Goal: Information Seeking & Learning: Compare options

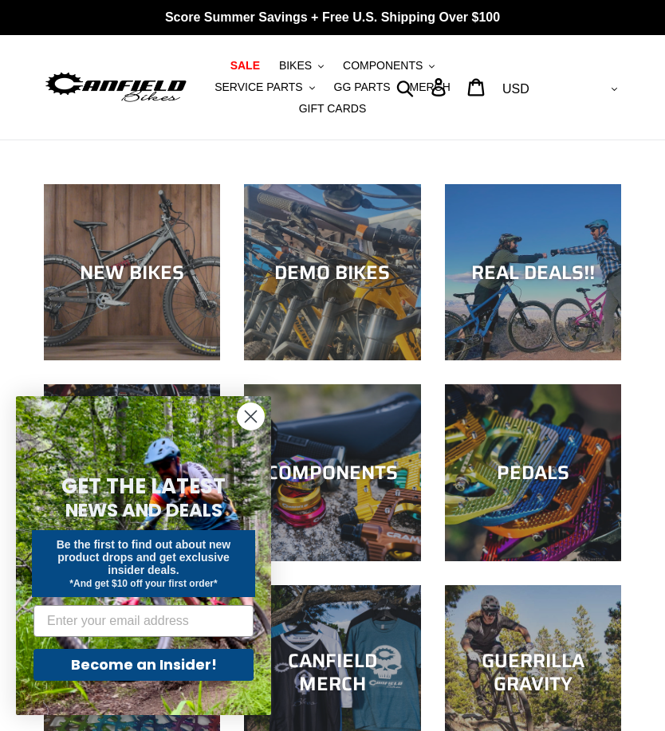
click at [246, 415] on circle "Close dialog" at bounding box center [251, 416] width 26 height 26
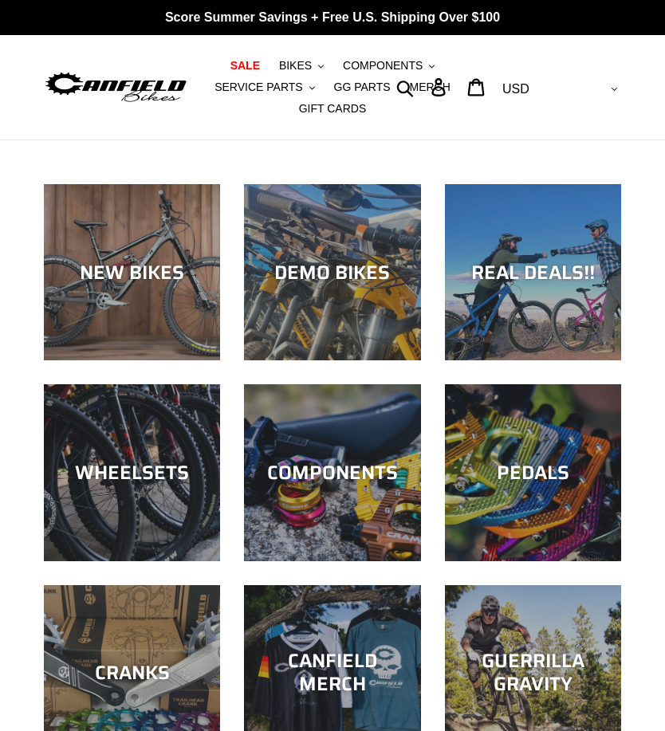
click at [100, 277] on div "NEW BIKES" at bounding box center [132, 272] width 176 height 23
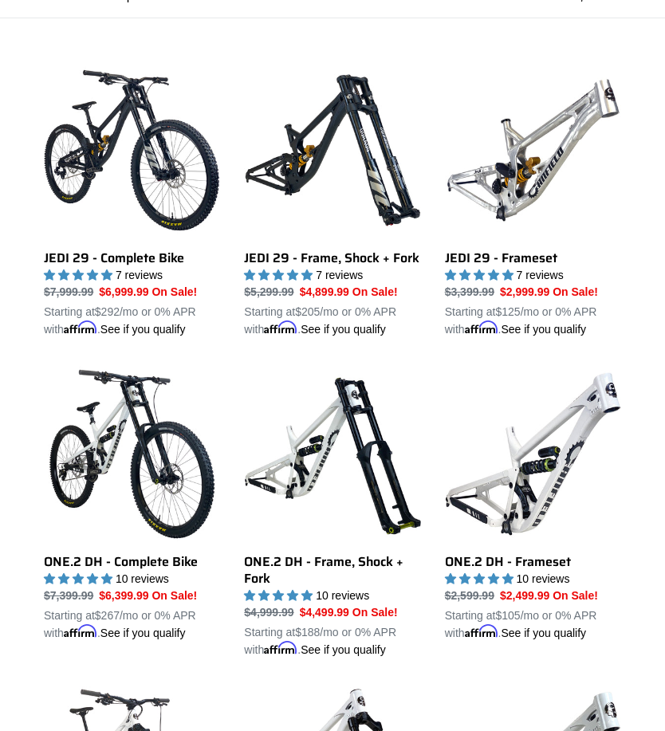
scroll to position [429, 0]
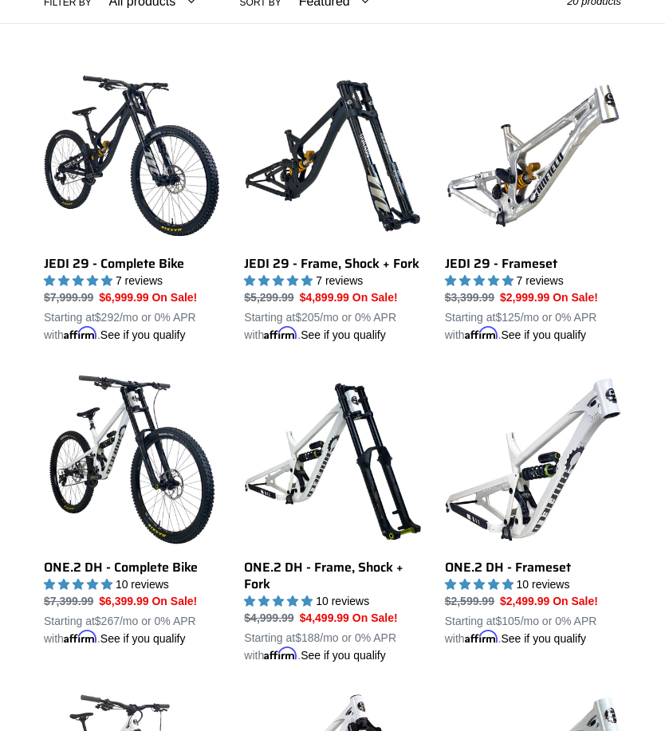
click at [89, 132] on link "JEDI 29 - Complete Bike" at bounding box center [132, 206] width 176 height 276
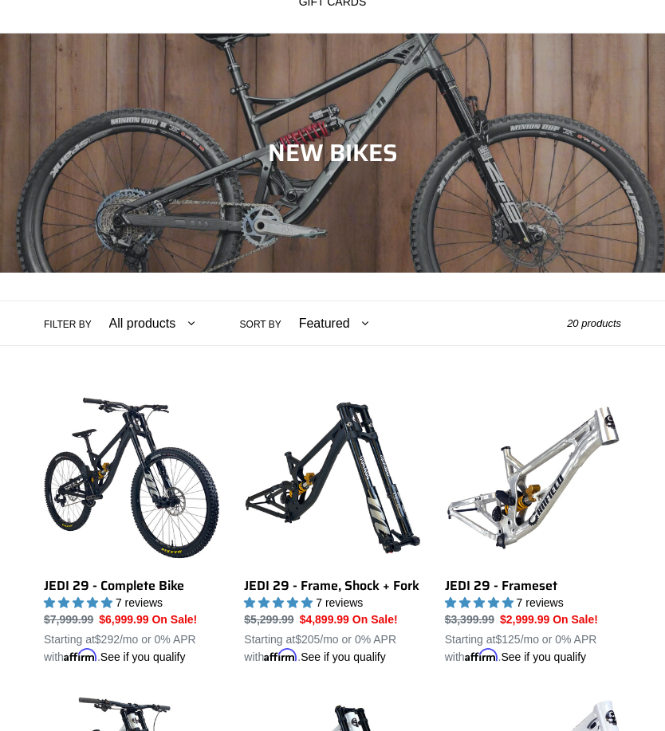
scroll to position [103, 0]
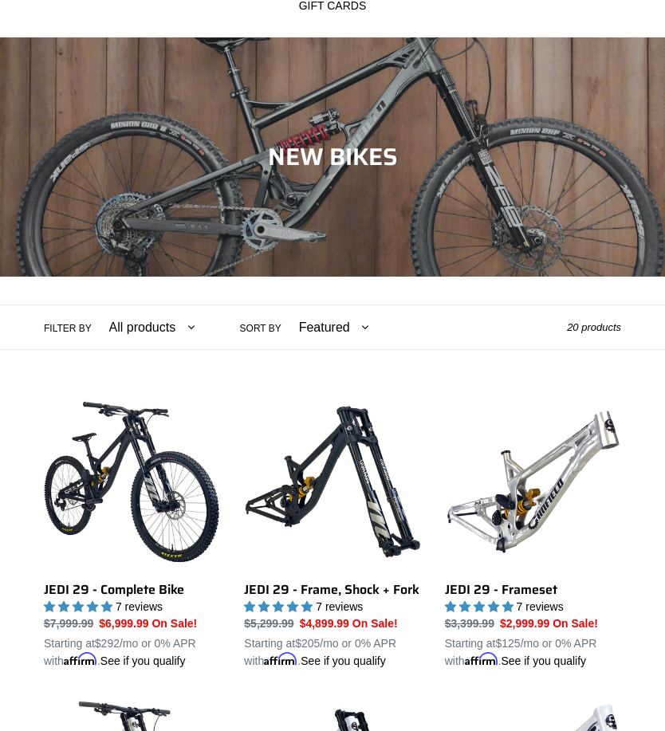
click at [321, 329] on select "Featured Best selling Alphabetically, A-Z Alphabetically, Z-A Price, low to hig…" at bounding box center [330, 327] width 91 height 44
select select "price-descending"
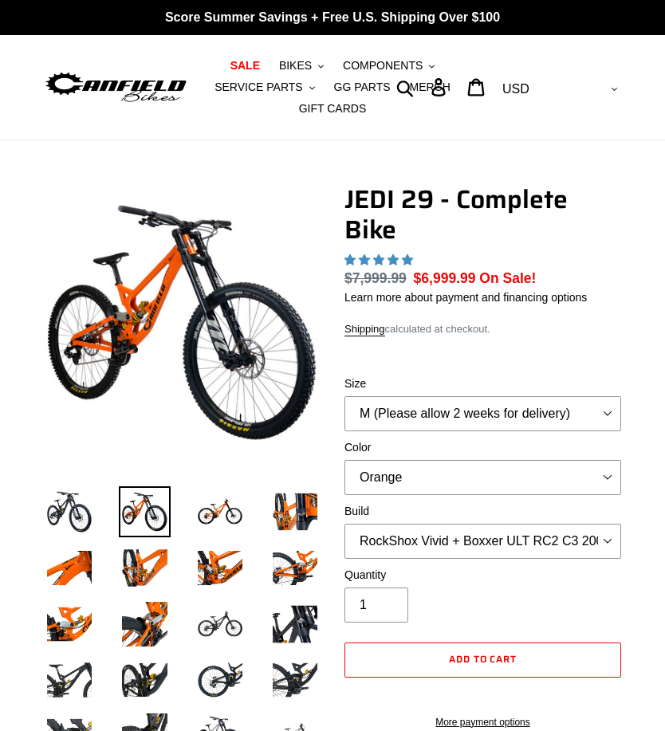
select select "highest-rating"
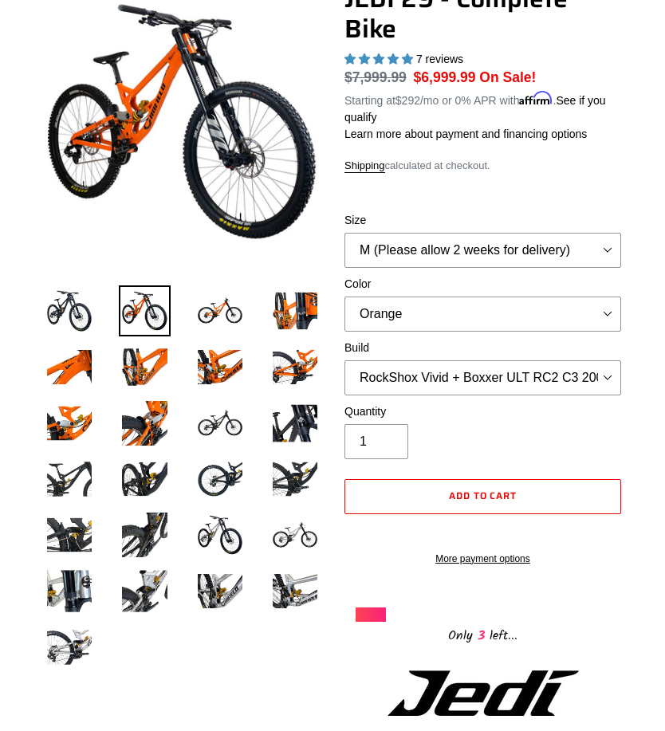
scroll to position [267, 0]
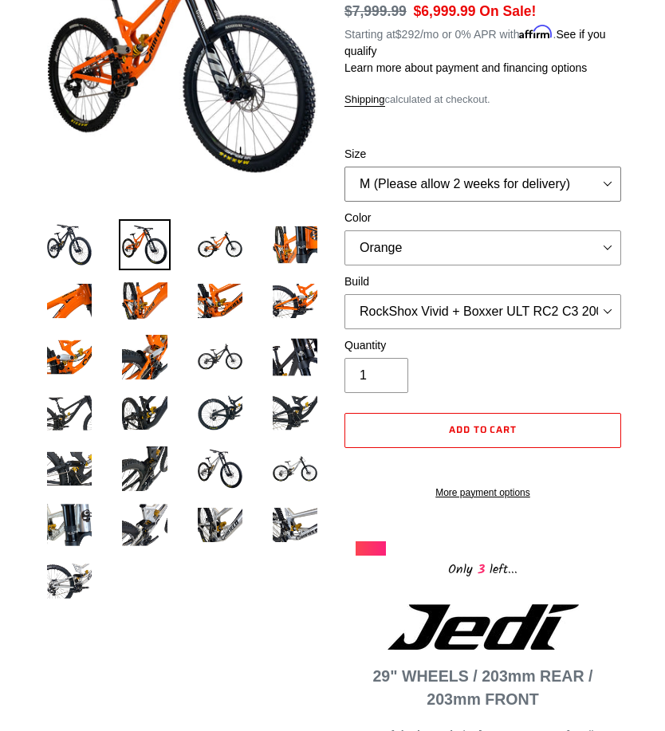
click at [577, 182] on select "M (Please allow 2 weeks for delivery) L (Please allow 2 weeks for delivery) XL …" at bounding box center [482, 184] width 277 height 35
select select "XL (Please allow 2 weeks for delivery)"
click at [518, 256] on select "Orange Stealth Black Raw" at bounding box center [482, 247] width 277 height 35
click at [592, 246] on select "Orange Stealth Black Raw" at bounding box center [482, 247] width 277 height 35
select select "Raw"
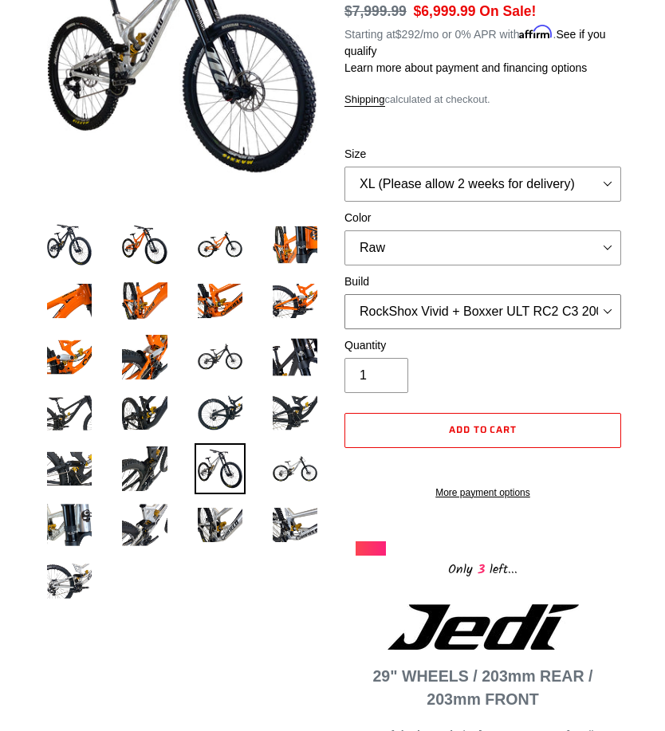
click at [529, 317] on select "RockShox Vivid + Boxxer ULT RC2 C3 200 + SRAM XO RockShox Vivid + Boxxer ULT RC…" at bounding box center [482, 311] width 277 height 35
select select "RockShox Vivid + Boxxer ULT RC2 C3 200 + Shimano"
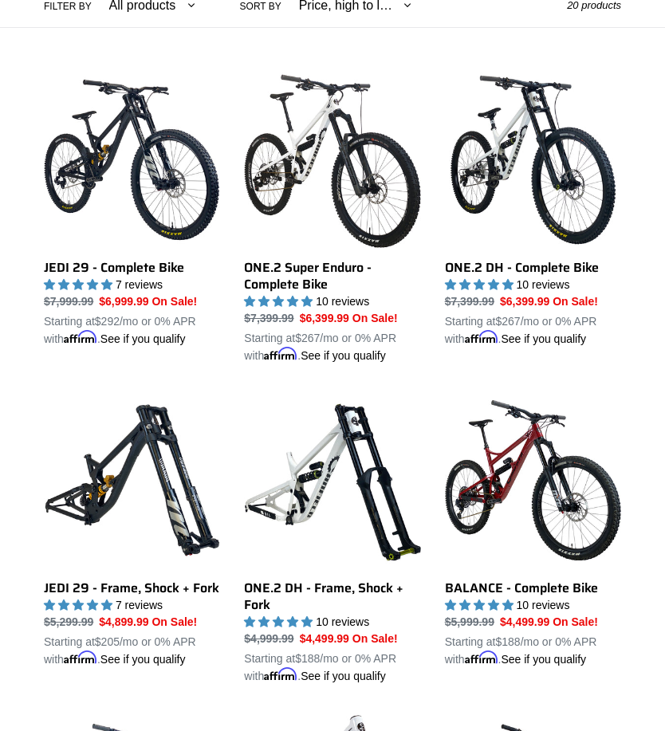
scroll to position [424, 0]
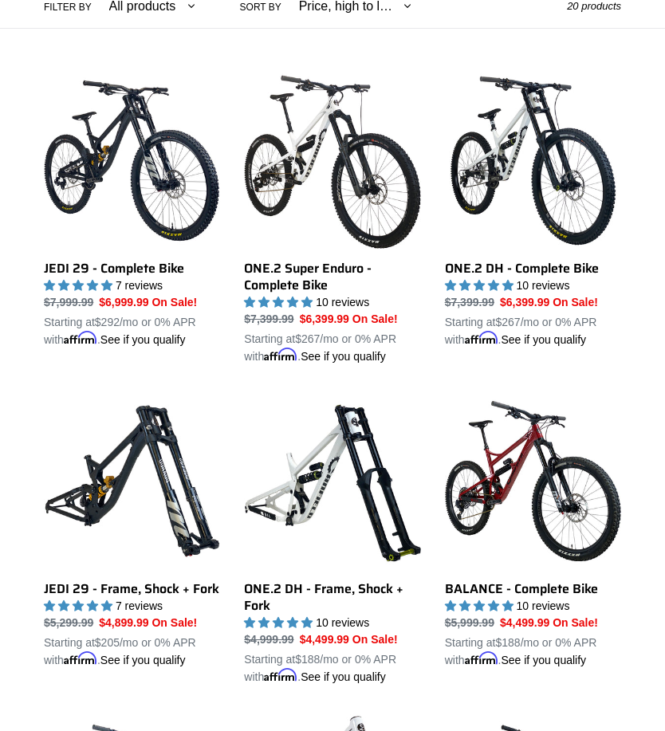
click at [305, 174] on link "ONE.2 Super Enduro - Complete Bike" at bounding box center [332, 219] width 176 height 293
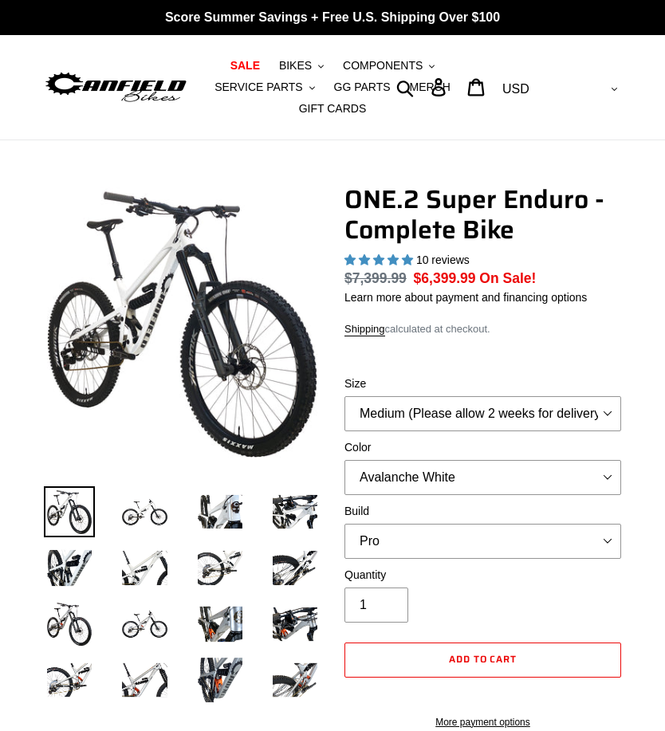
select select "highest-rating"
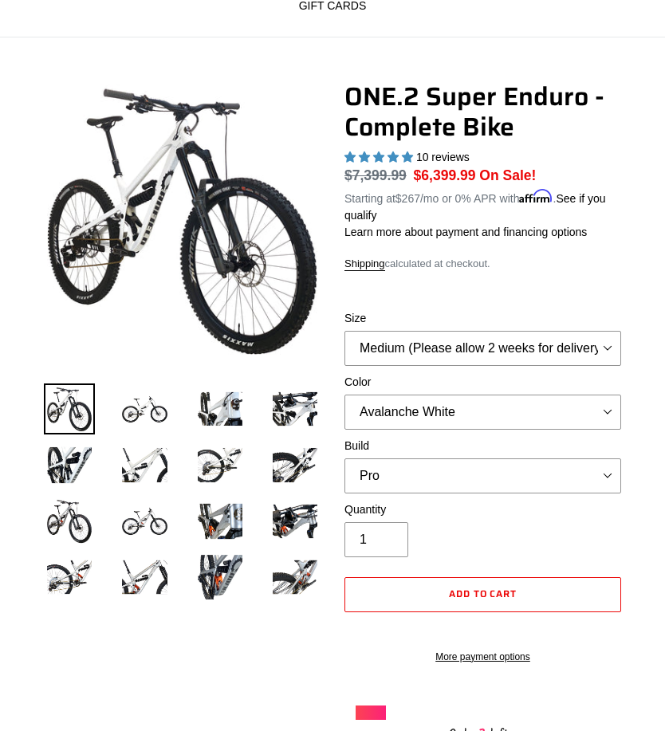
scroll to position [102, 0]
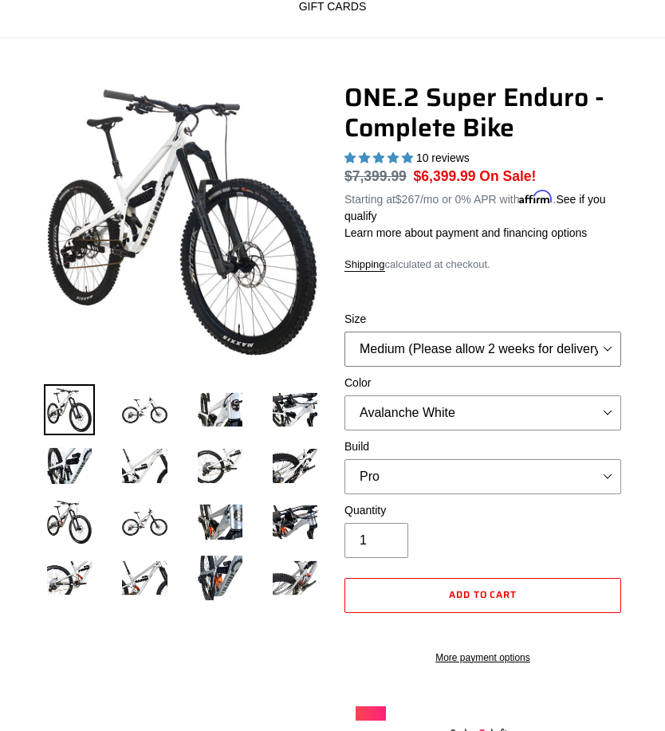
click at [614, 344] on select "Medium (Please allow 2 weeks for delivery) Large (Sold Out)" at bounding box center [482, 349] width 277 height 35
click at [600, 355] on select "Medium (Please allow 2 weeks for delivery) Large (Sold Out)" at bounding box center [482, 349] width 277 height 35
click at [584, 347] on select "Medium (Please allow 2 weeks for delivery) Large (Sold Out)" at bounding box center [482, 349] width 277 height 35
click at [583, 418] on select "Avalanche White Bentonite Grey" at bounding box center [482, 413] width 277 height 35
select select "Bentonite Grey"
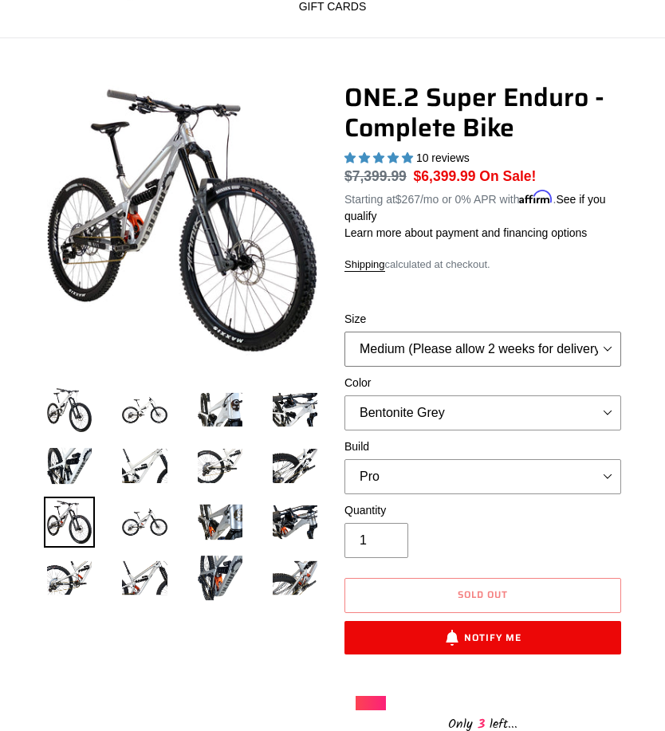
click at [592, 347] on select "Medium (Please allow 2 weeks for delivery) Large (Sold Out)" at bounding box center [482, 349] width 277 height 35
click at [594, 473] on select "Pro" at bounding box center [482, 476] width 277 height 35
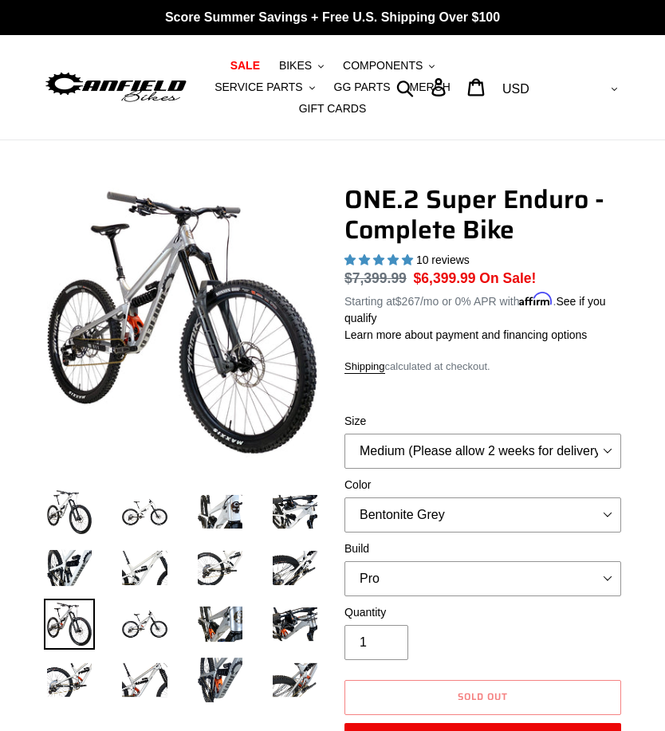
click at [288, 69] on span "BIKES" at bounding box center [295, 66] width 33 height 14
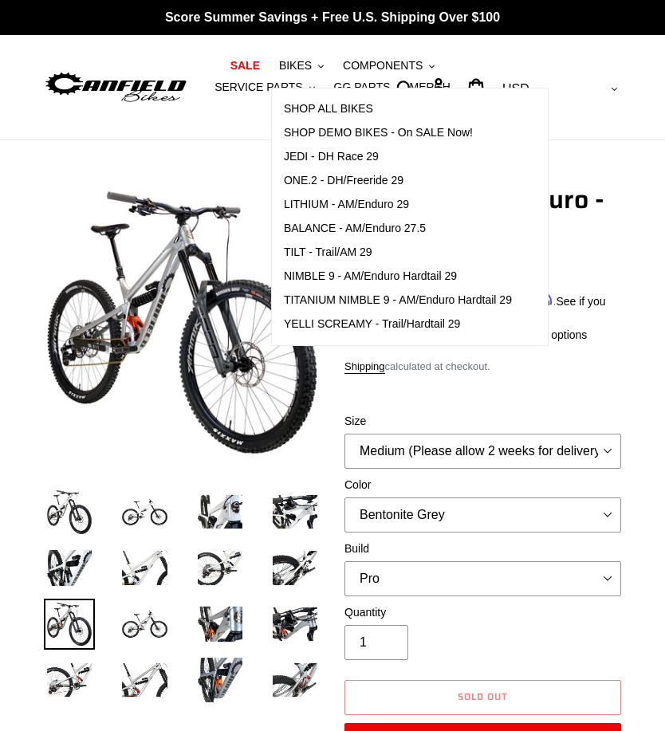
click at [322, 138] on span "SHOP DEMO BIKES - On SALE Now!" at bounding box center [378, 133] width 189 height 14
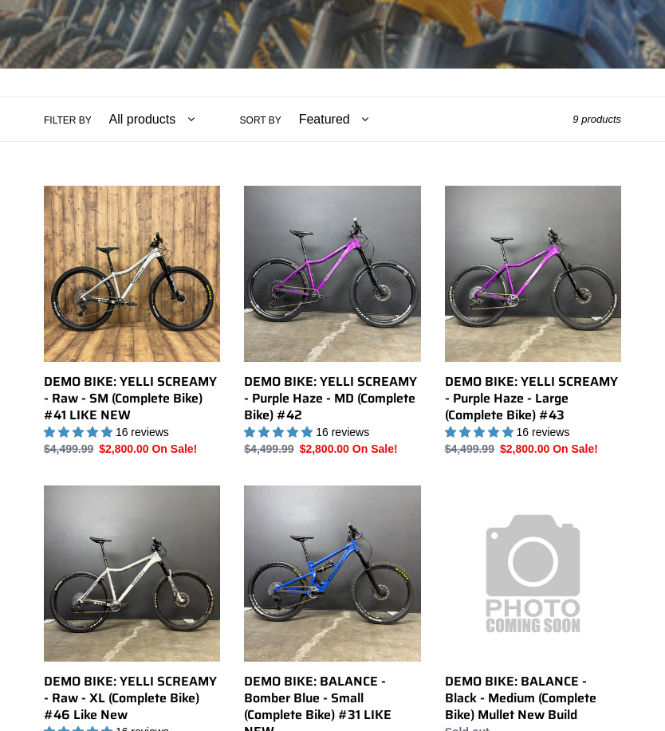
scroll to position [385, 0]
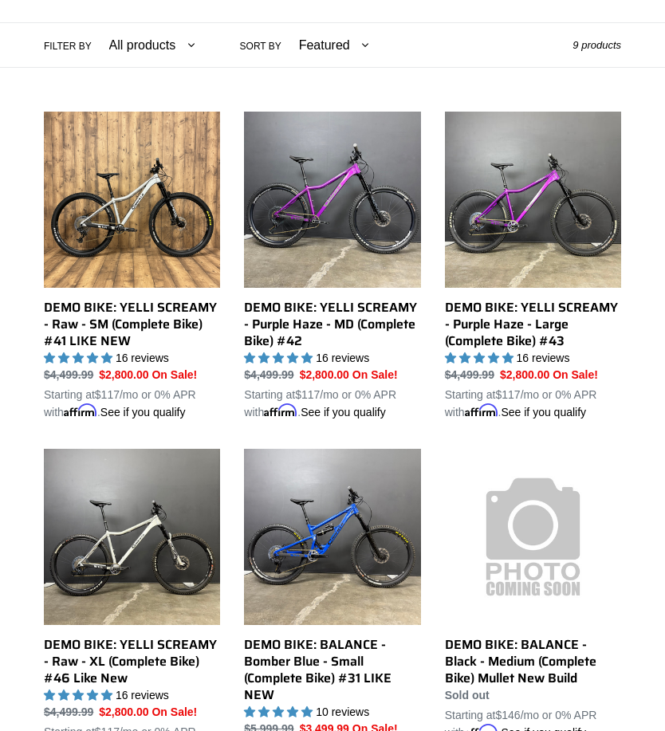
click at [317, 44] on select "Featured Best selling Alphabetically, A-Z Alphabetically, Z-A Price, low to hig…" at bounding box center [330, 45] width 91 height 44
select select "price-descending"
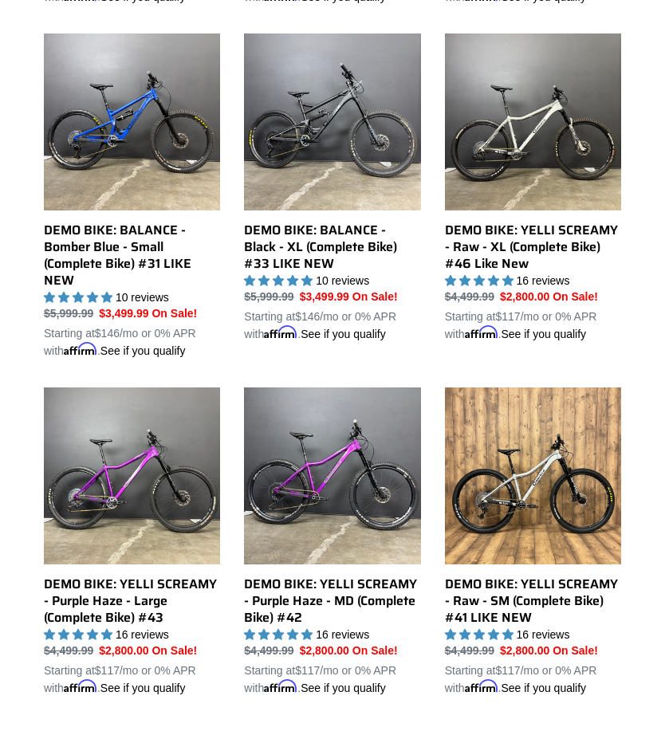
scroll to position [799, 0]
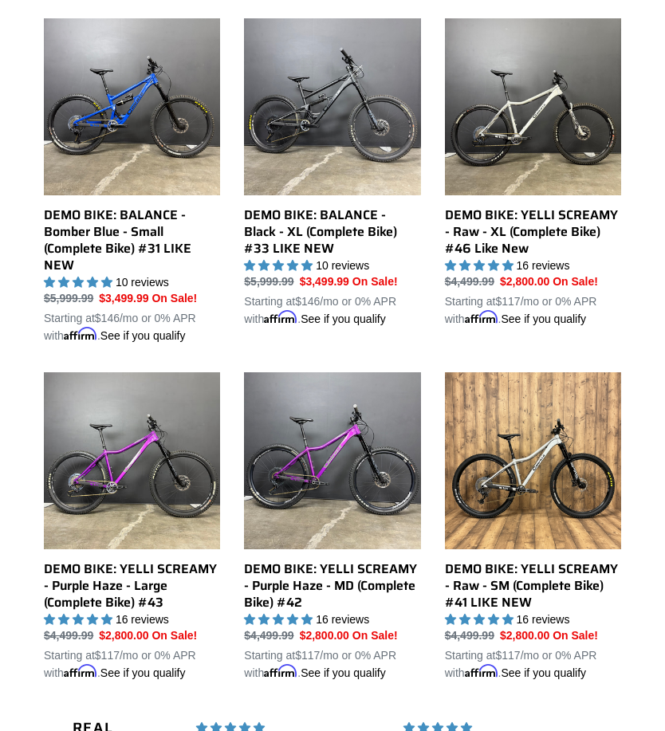
click at [325, 122] on link "DEMO BIKE: BALANCE - Black - XL (Complete Bike) #33 LIKE NEW" at bounding box center [332, 172] width 176 height 309
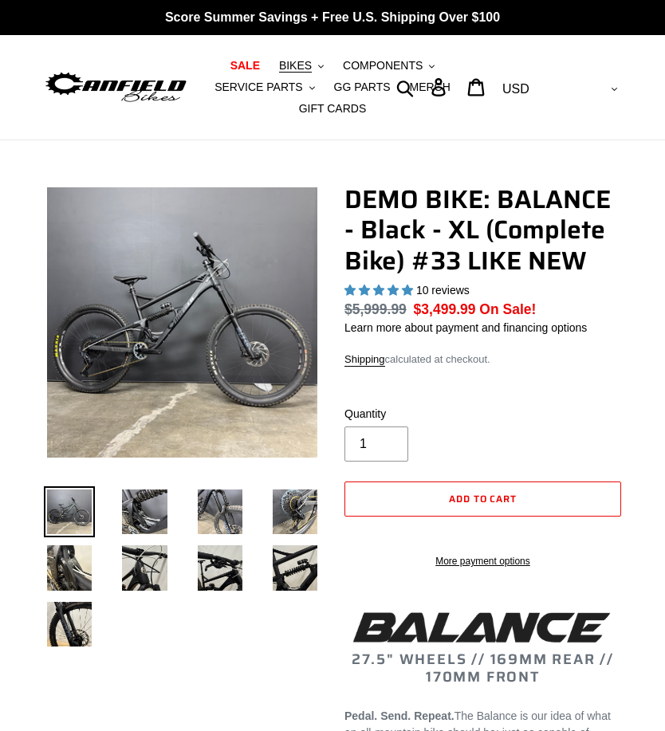
select select "highest-rating"
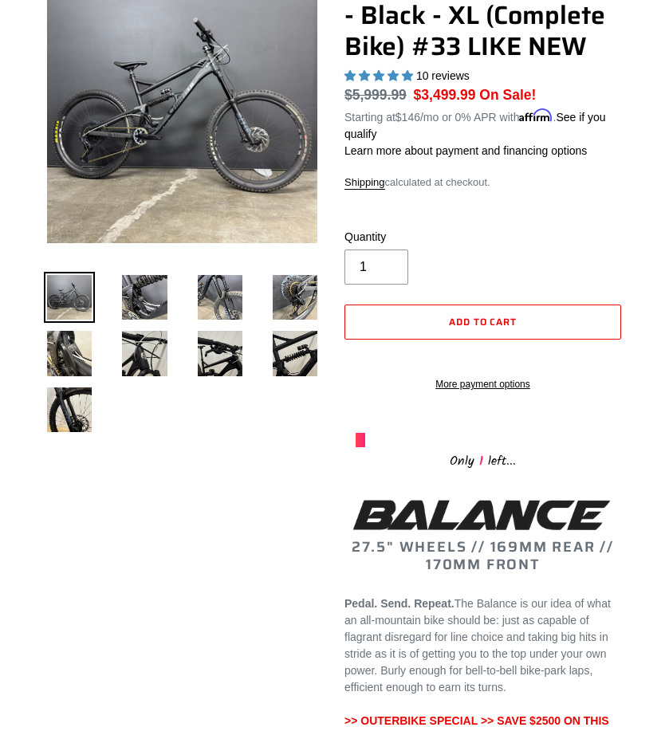
scroll to position [172, 0]
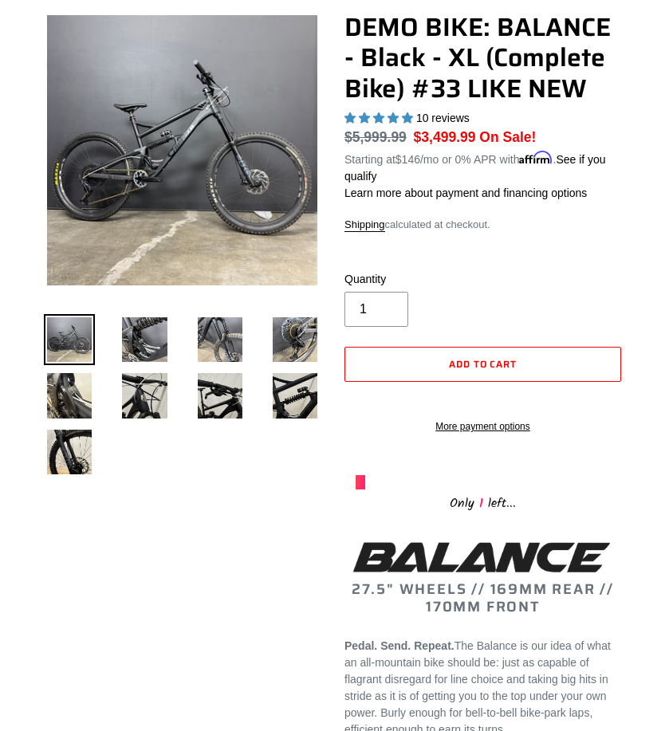
click at [140, 342] on img at bounding box center [144, 339] width 51 height 51
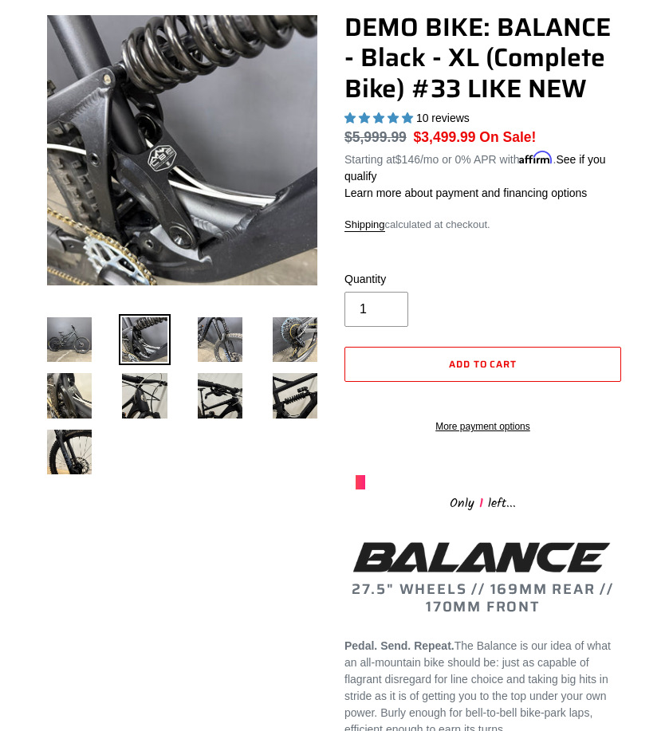
click at [191, 345] on li at bounding box center [208, 344] width 75 height 56
click at [286, 338] on img at bounding box center [295, 339] width 51 height 51
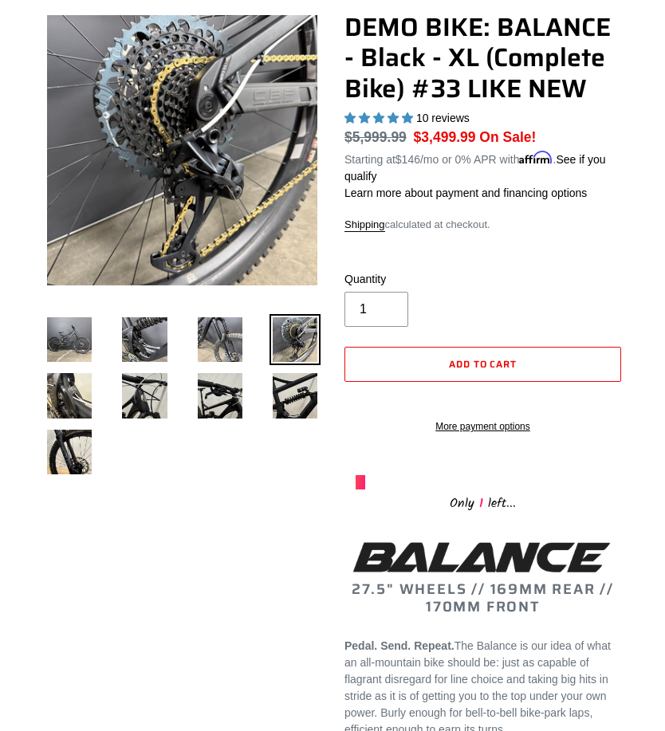
click at [74, 403] on img at bounding box center [69, 395] width 51 height 51
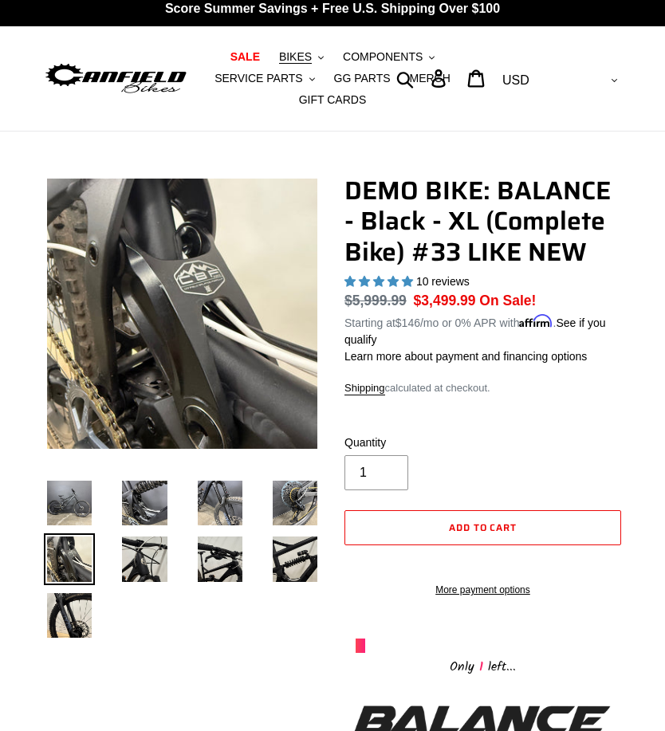
scroll to position [0, 0]
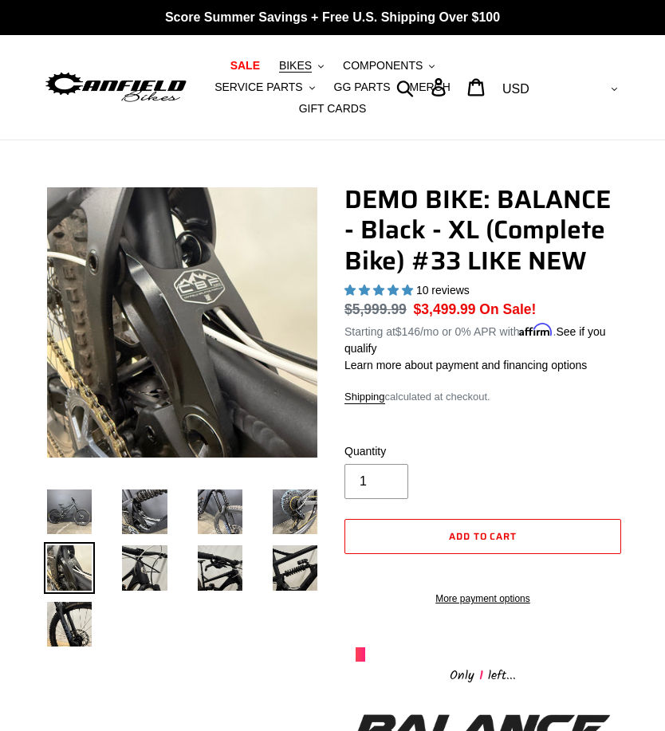
click at [242, 70] on span "SALE" at bounding box center [245, 66] width 30 height 14
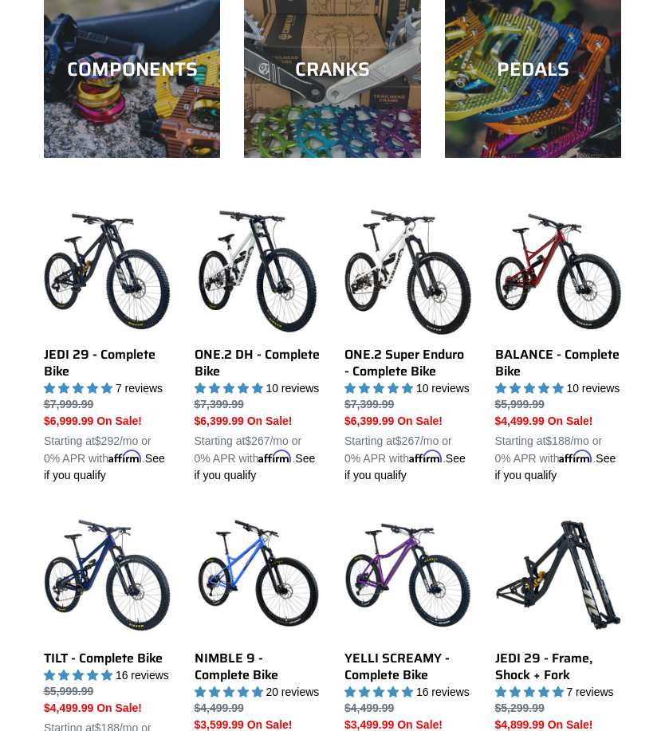
scroll to position [744, 0]
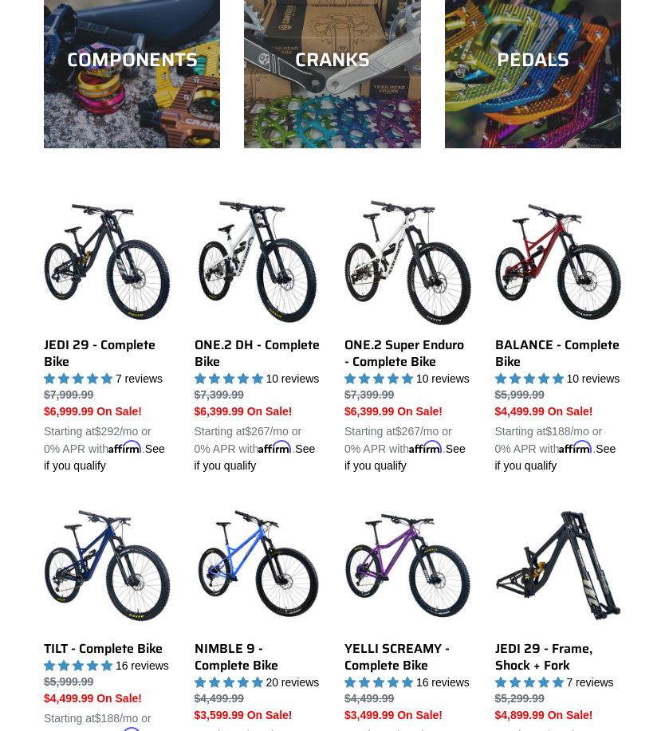
click at [94, 256] on link "JEDI 29 - Complete Bike" at bounding box center [107, 337] width 127 height 276
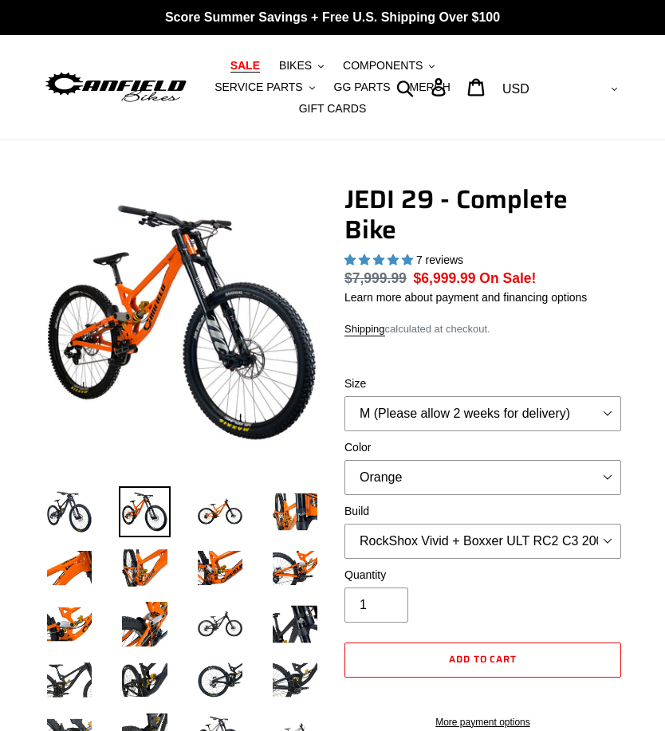
select select "highest-rating"
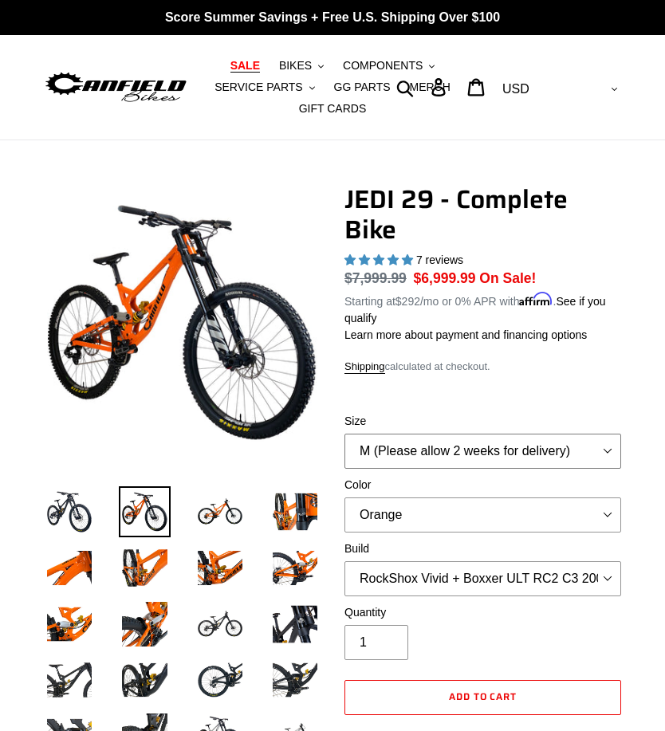
click at [600, 443] on select "M (Please allow 2 weeks for delivery) L (Please allow 2 weeks for delivery) XL …" at bounding box center [482, 451] width 277 height 35
select select "XL (Please allow 2 weeks for delivery)"
click at [565, 515] on select "Orange Stealth Black Raw" at bounding box center [482, 515] width 277 height 35
select select "Raw"
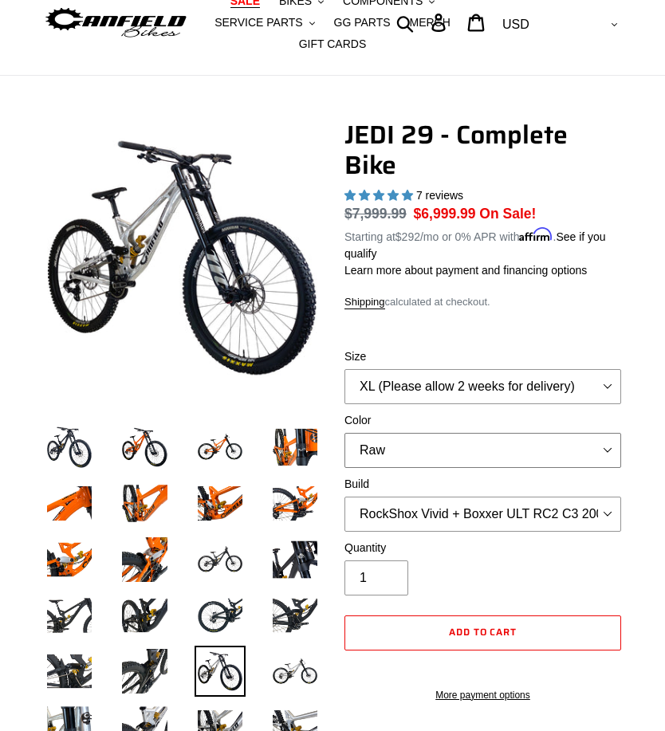
scroll to position [76, 0]
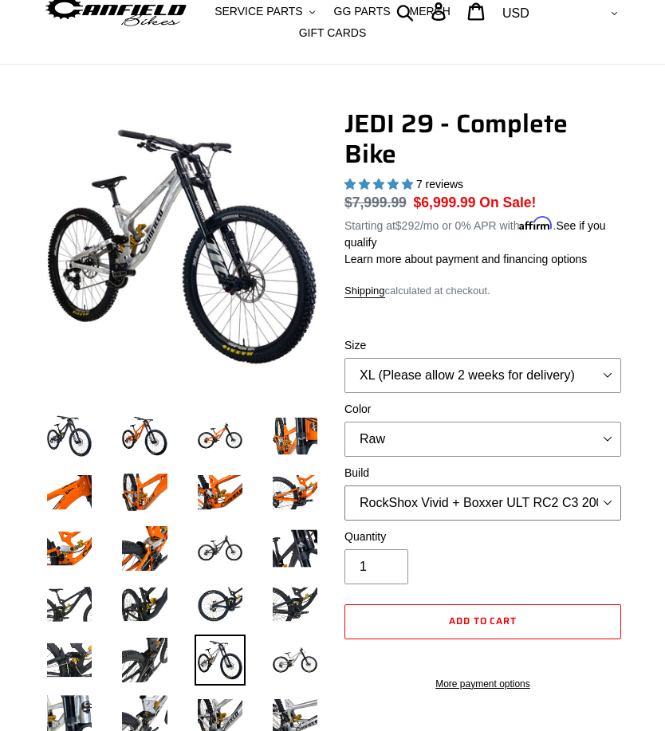
click at [600, 501] on select "RockShox Vivid + Boxxer ULT RC2 C3 200 + SRAM XO RockShox Vivid + Boxxer ULT RC…" at bounding box center [482, 503] width 277 height 35
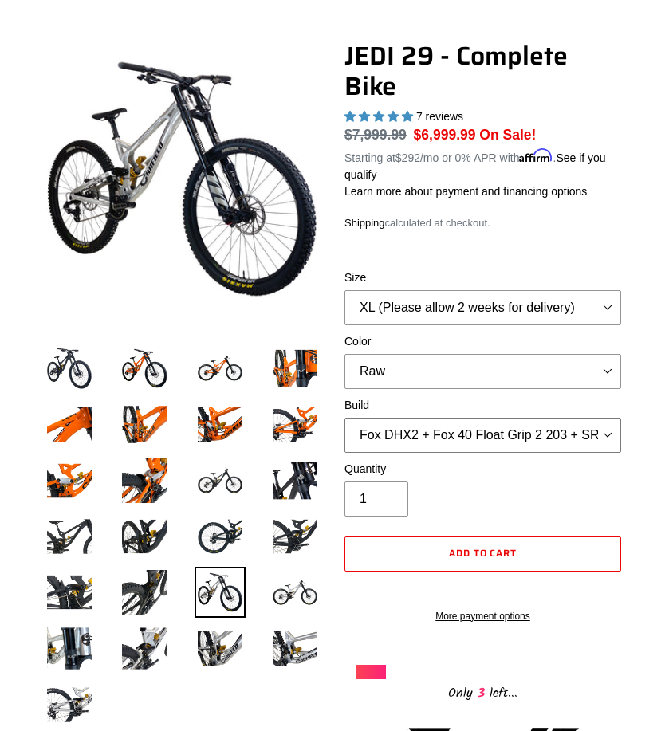
scroll to position [143, 0]
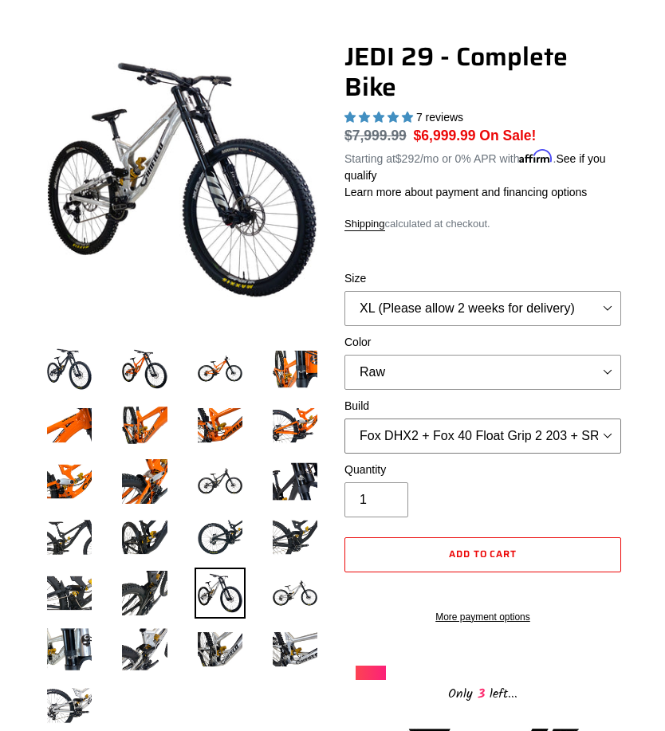
click at [570, 437] on select "RockShox Vivid + Boxxer ULT RC2 C3 200 + SRAM XO RockShox Vivid + Boxxer ULT RC…" at bounding box center [482, 436] width 277 height 35
select select "RockShox Vivid + Boxxer ULT RC2 C3 200 + Shimano"
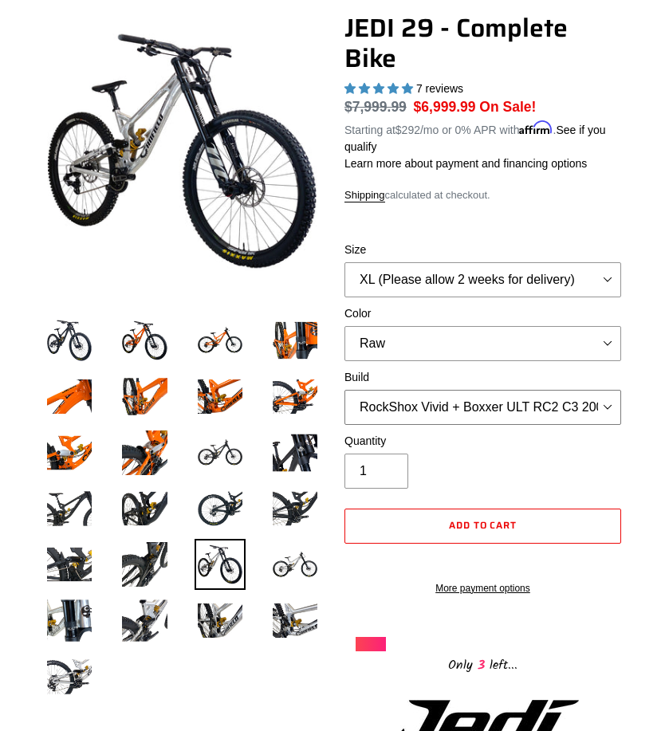
scroll to position [125, 0]
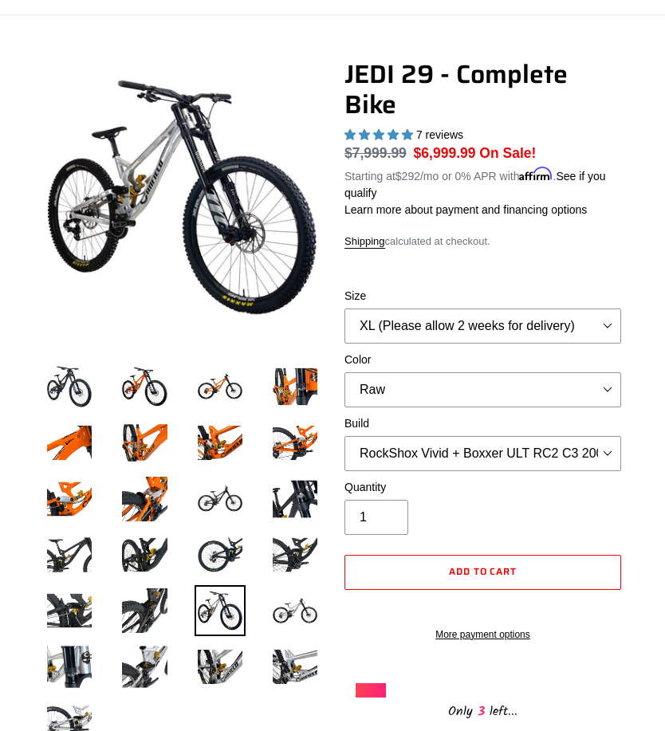
click at [64, 364] on img at bounding box center [69, 386] width 51 height 51
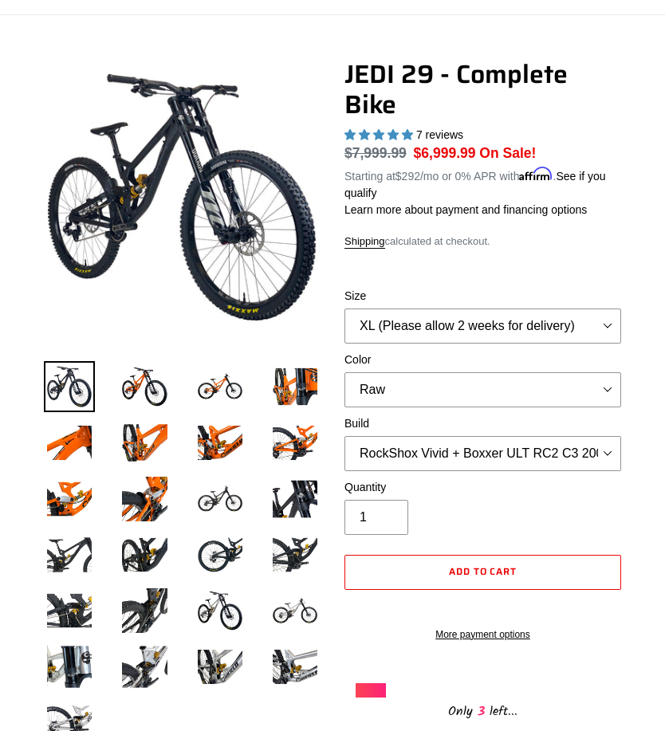
click at [140, 405] on img at bounding box center [144, 386] width 51 height 51
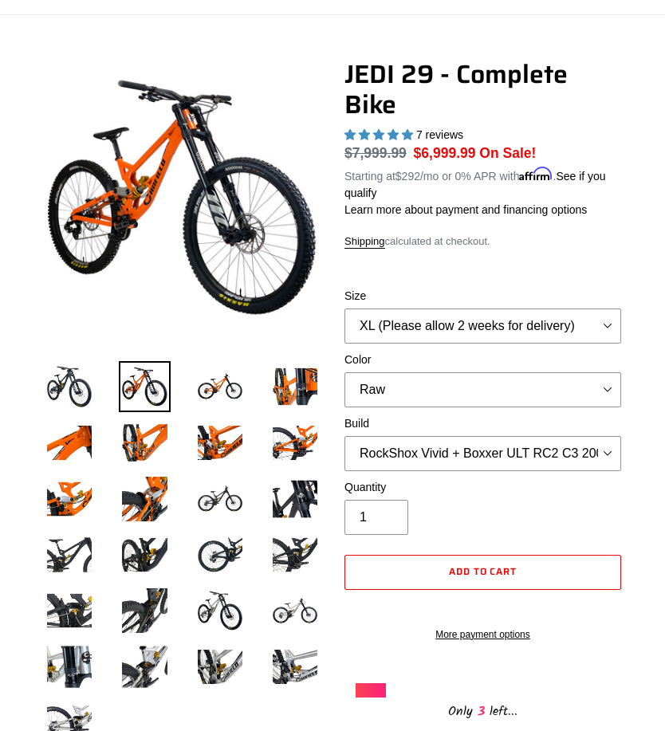
click at [213, 388] on img at bounding box center [220, 386] width 51 height 51
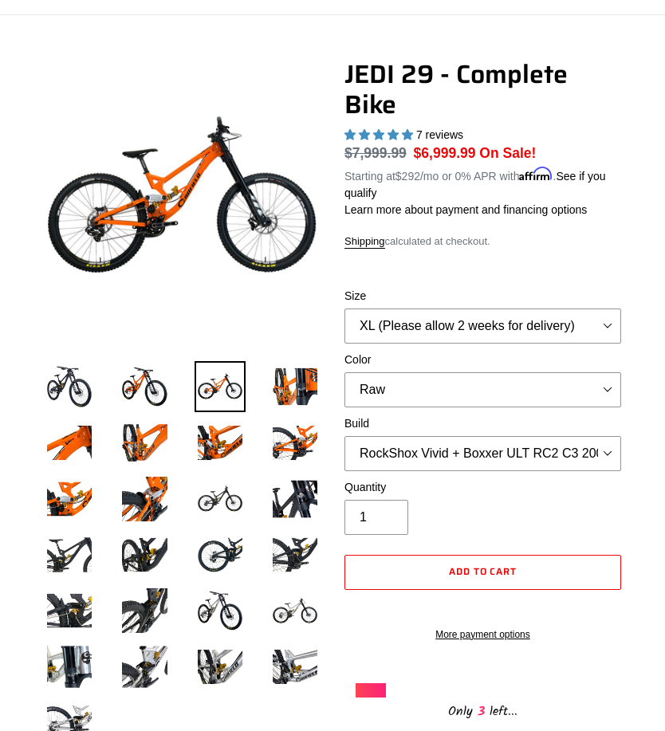
click at [288, 396] on img at bounding box center [295, 386] width 51 height 51
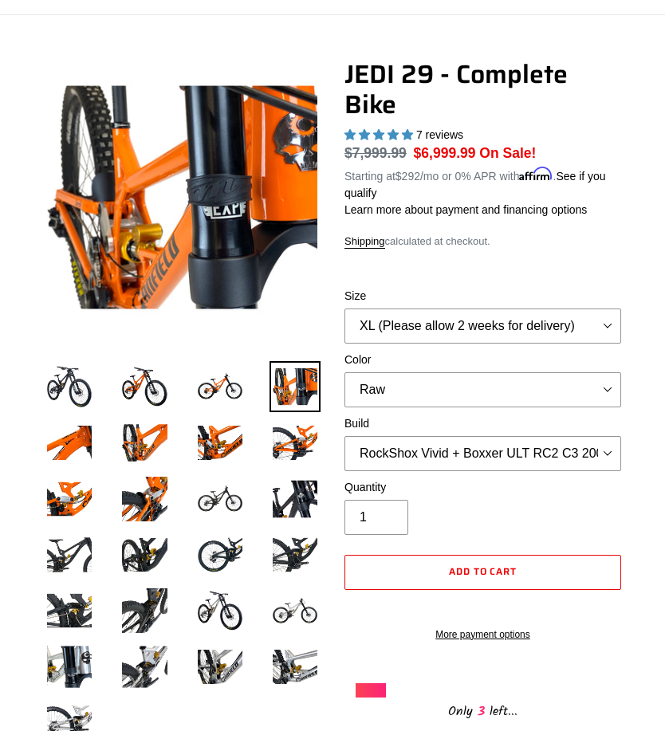
click at [215, 494] on img at bounding box center [220, 499] width 51 height 51
